Goal: Find specific page/section: Find specific page/section

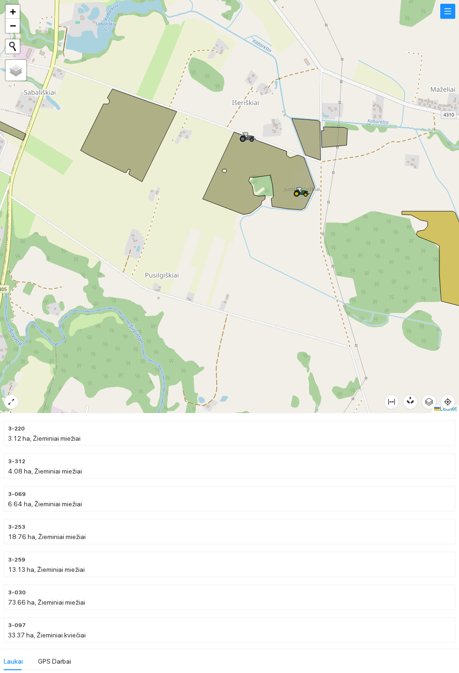
click at [238, 167] on icon at bounding box center [259, 173] width 112 height 82
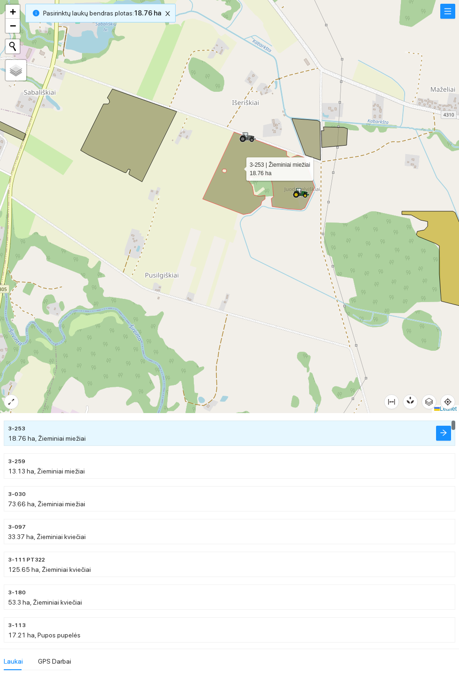
click at [316, 131] on icon at bounding box center [306, 139] width 29 height 42
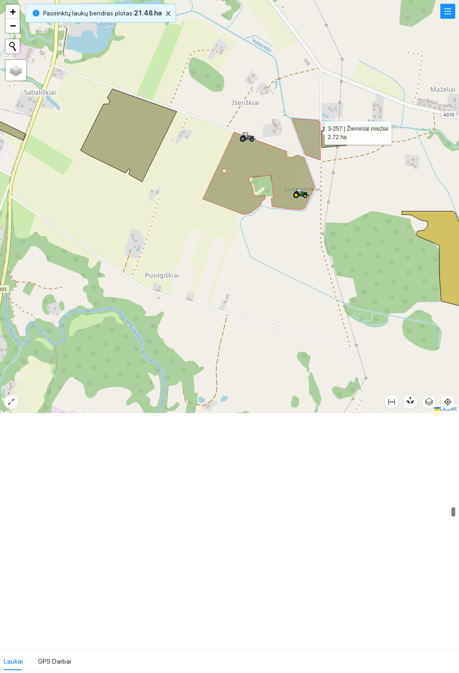
scroll to position [2353, 0]
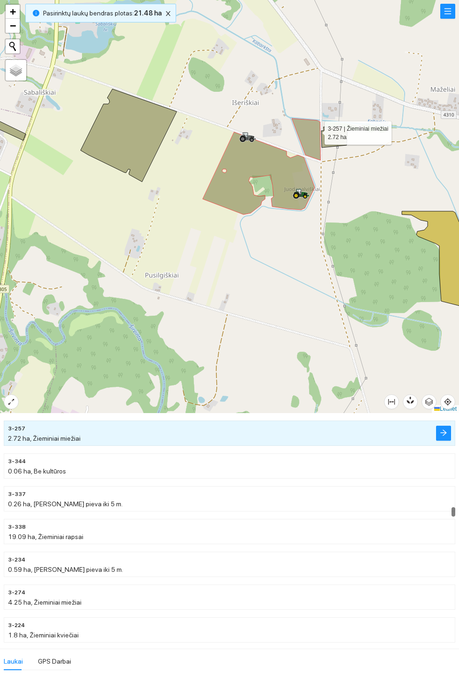
click at [329, 186] on div at bounding box center [229, 206] width 459 height 413
click at [347, 147] on icon at bounding box center [334, 137] width 26 height 21
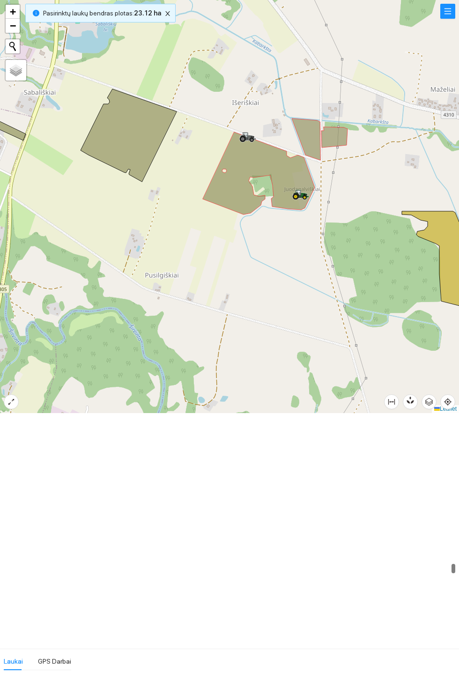
scroll to position [3824, 0]
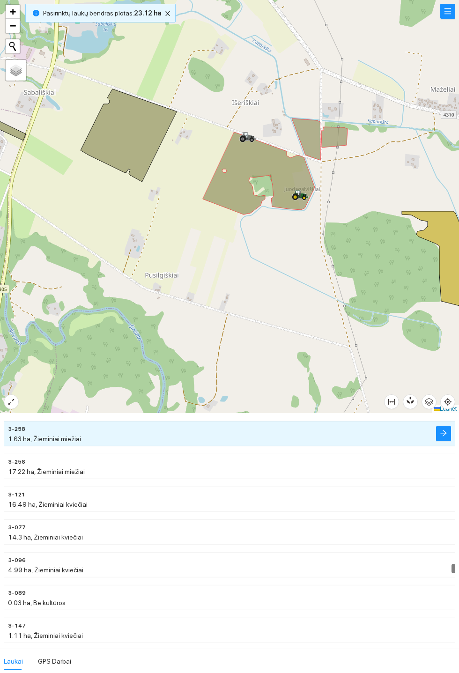
click at [347, 147] on icon at bounding box center [334, 137] width 26 height 21
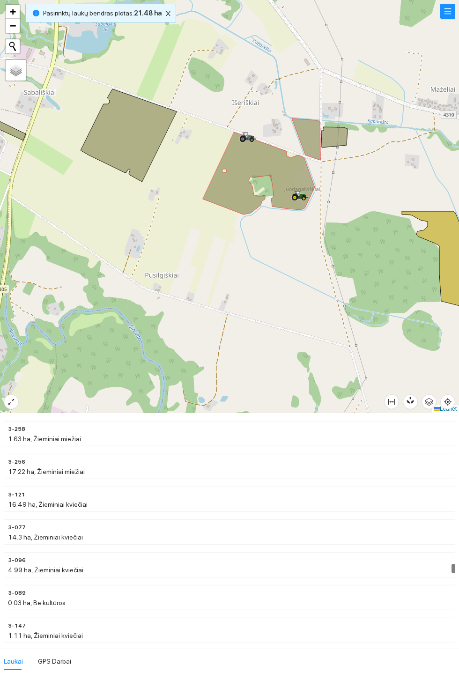
click at [342, 135] on icon at bounding box center [334, 137] width 26 height 21
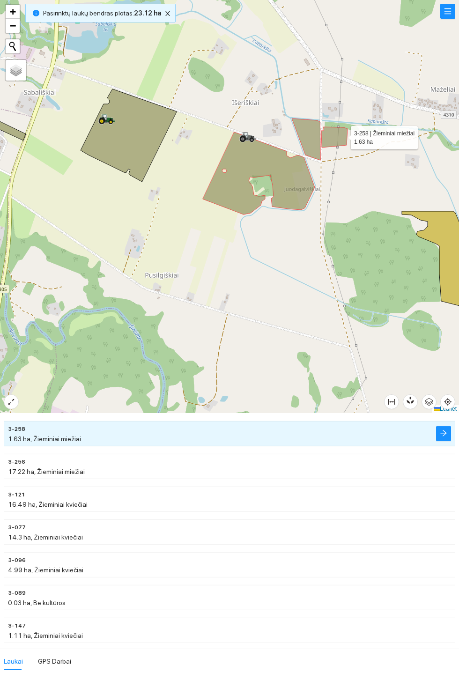
click at [157, 17] on b "23.12 ha" at bounding box center [147, 12] width 27 height 7
click at [170, 16] on icon "close" at bounding box center [167, 13] width 5 height 5
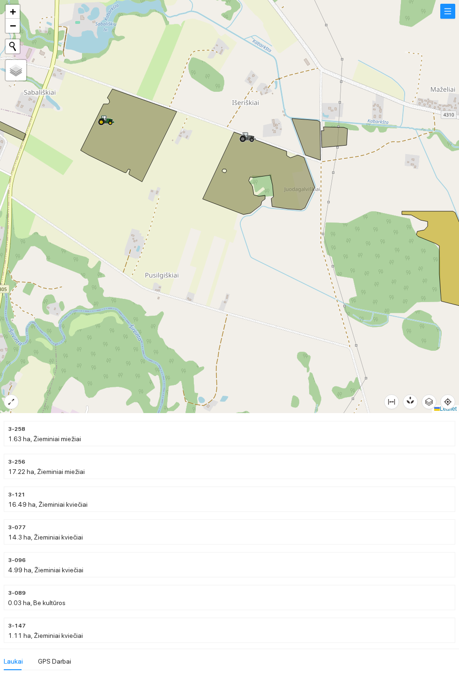
click at [168, 14] on div at bounding box center [229, 206] width 459 height 413
click at [147, 127] on icon at bounding box center [129, 135] width 96 height 93
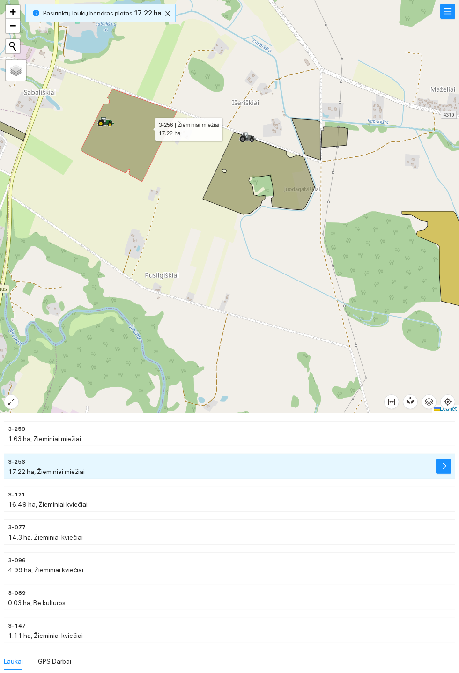
scroll to position [3857, 0]
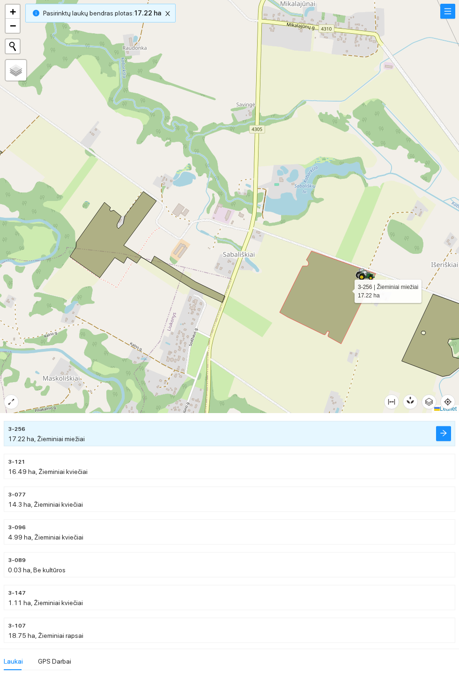
click at [94, 247] on icon at bounding box center [147, 246] width 155 height 111
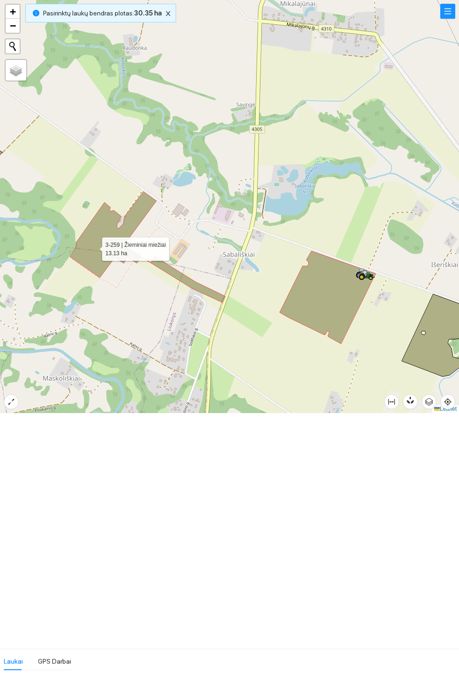
scroll to position [131, 0]
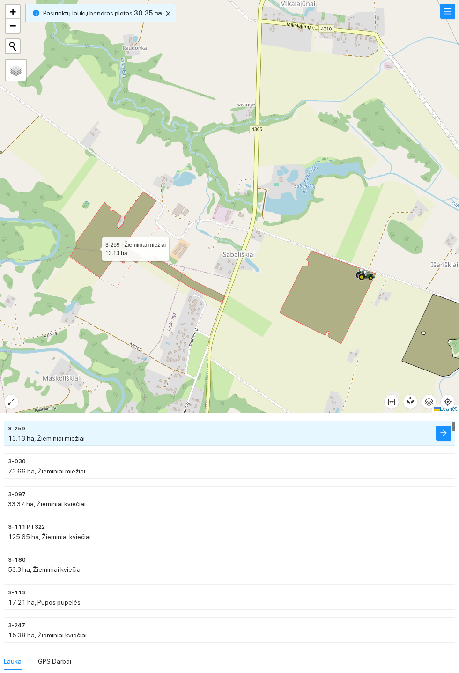
click at [157, 9] on b "30.35 ha" at bounding box center [148, 12] width 28 height 7
click at [154, 17] on b "30.35 ha" at bounding box center [148, 12] width 28 height 7
click at [162, 22] on div at bounding box center [229, 206] width 459 height 413
click at [170, 16] on icon "close" at bounding box center [168, 13] width 5 height 5
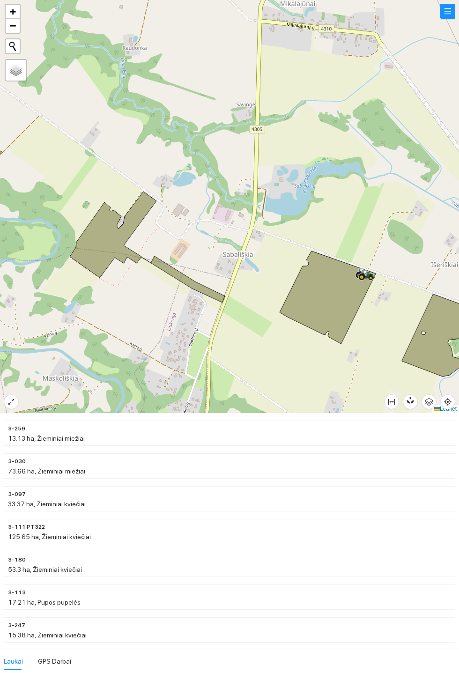
click at [153, 18] on div at bounding box center [229, 206] width 459 height 413
click at [96, 242] on icon at bounding box center [147, 246] width 155 height 111
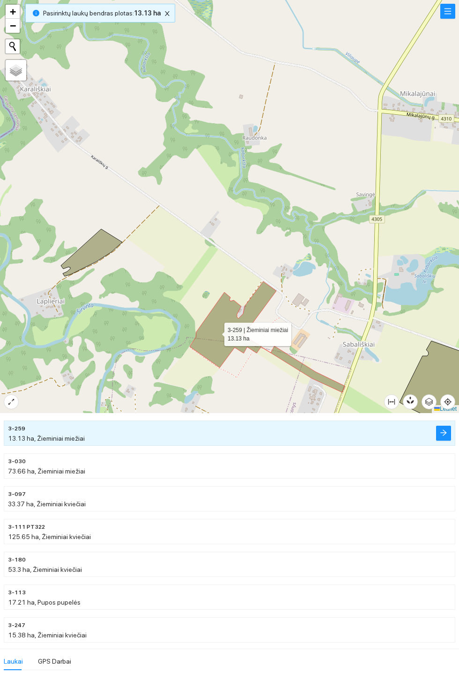
click at [89, 251] on icon at bounding box center [91, 252] width 61 height 47
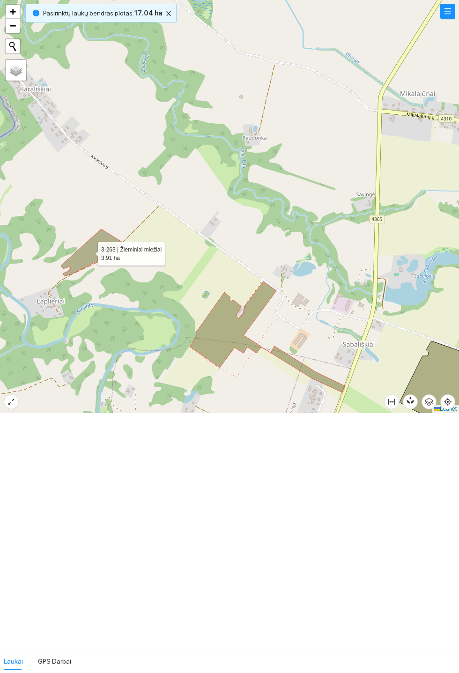
scroll to position [3498, 0]
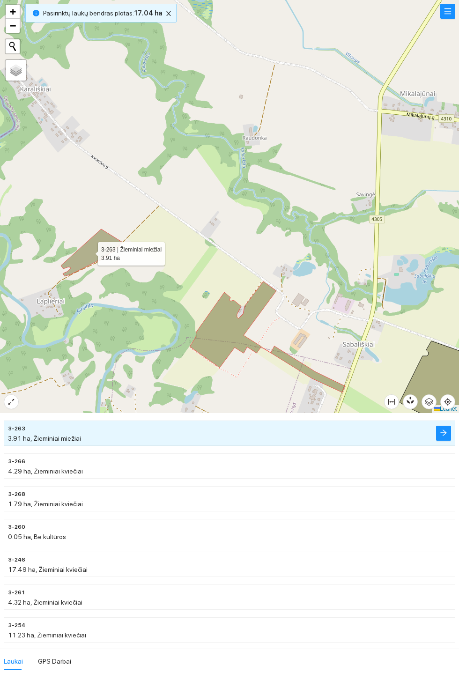
click at [218, 336] on icon at bounding box center [267, 336] width 155 height 111
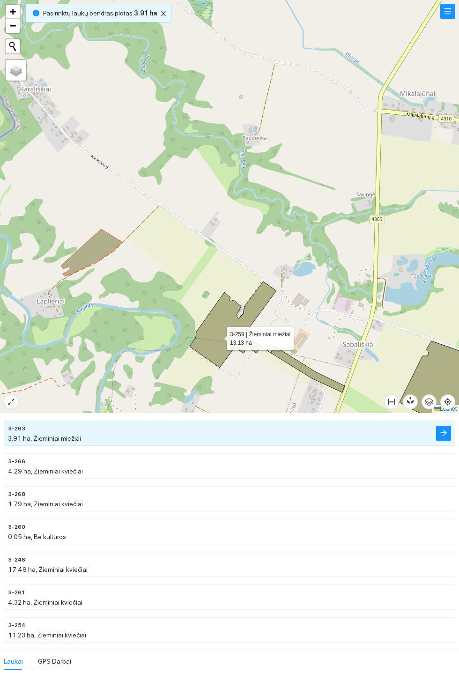
click at [92, 249] on icon at bounding box center [91, 252] width 61 height 47
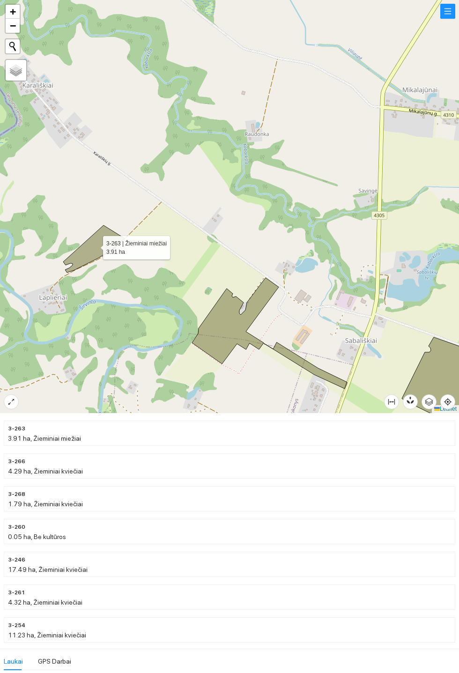
click at [222, 327] on icon at bounding box center [269, 333] width 155 height 111
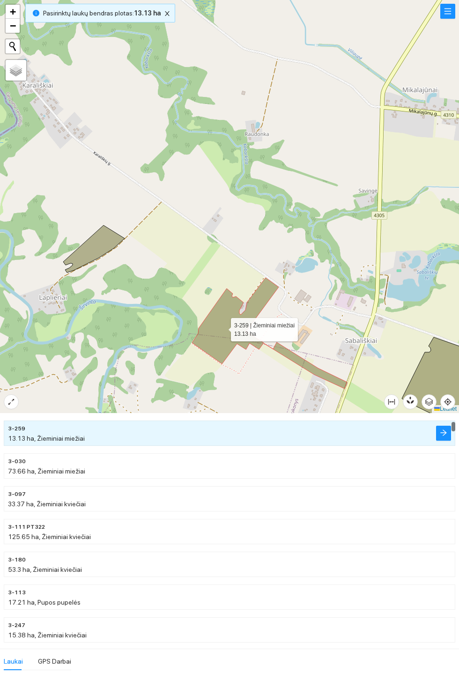
click at [98, 239] on icon at bounding box center [93, 248] width 61 height 47
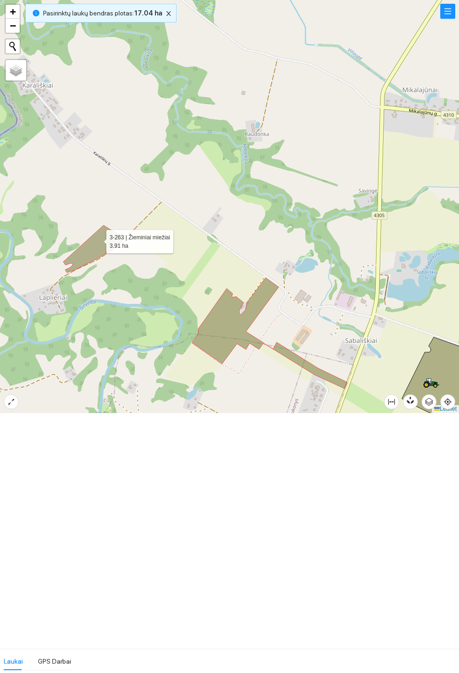
scroll to position [3498, 0]
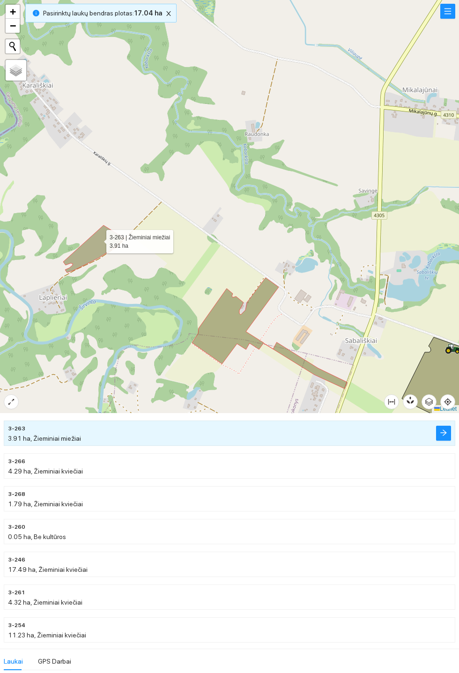
click at [96, 256] on icon at bounding box center [93, 248] width 61 height 47
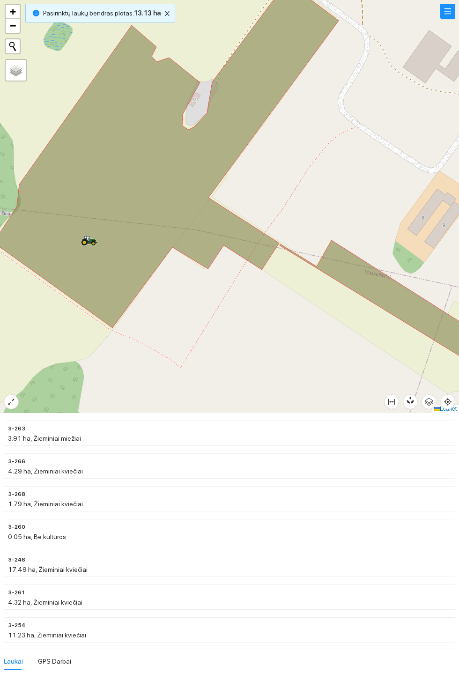
click at [174, 191] on icon at bounding box center [249, 181] width 512 height 399
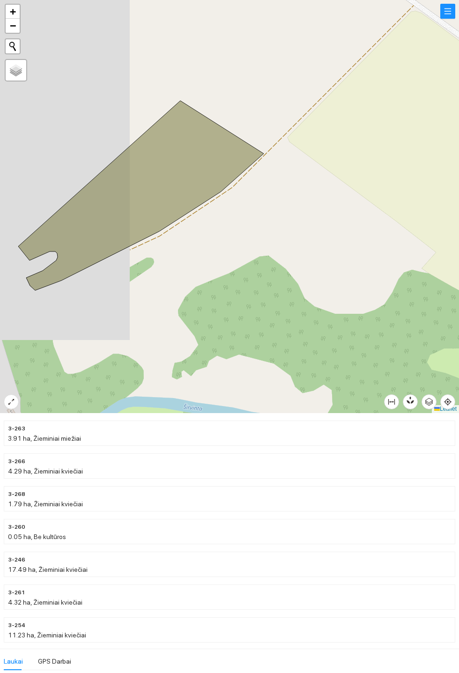
click at [183, 157] on icon at bounding box center [140, 196] width 245 height 190
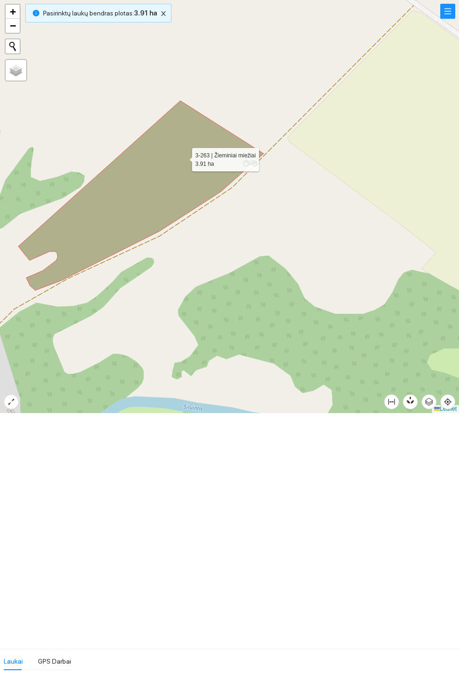
scroll to position [3498, 0]
